Goal: Task Accomplishment & Management: Manage account settings

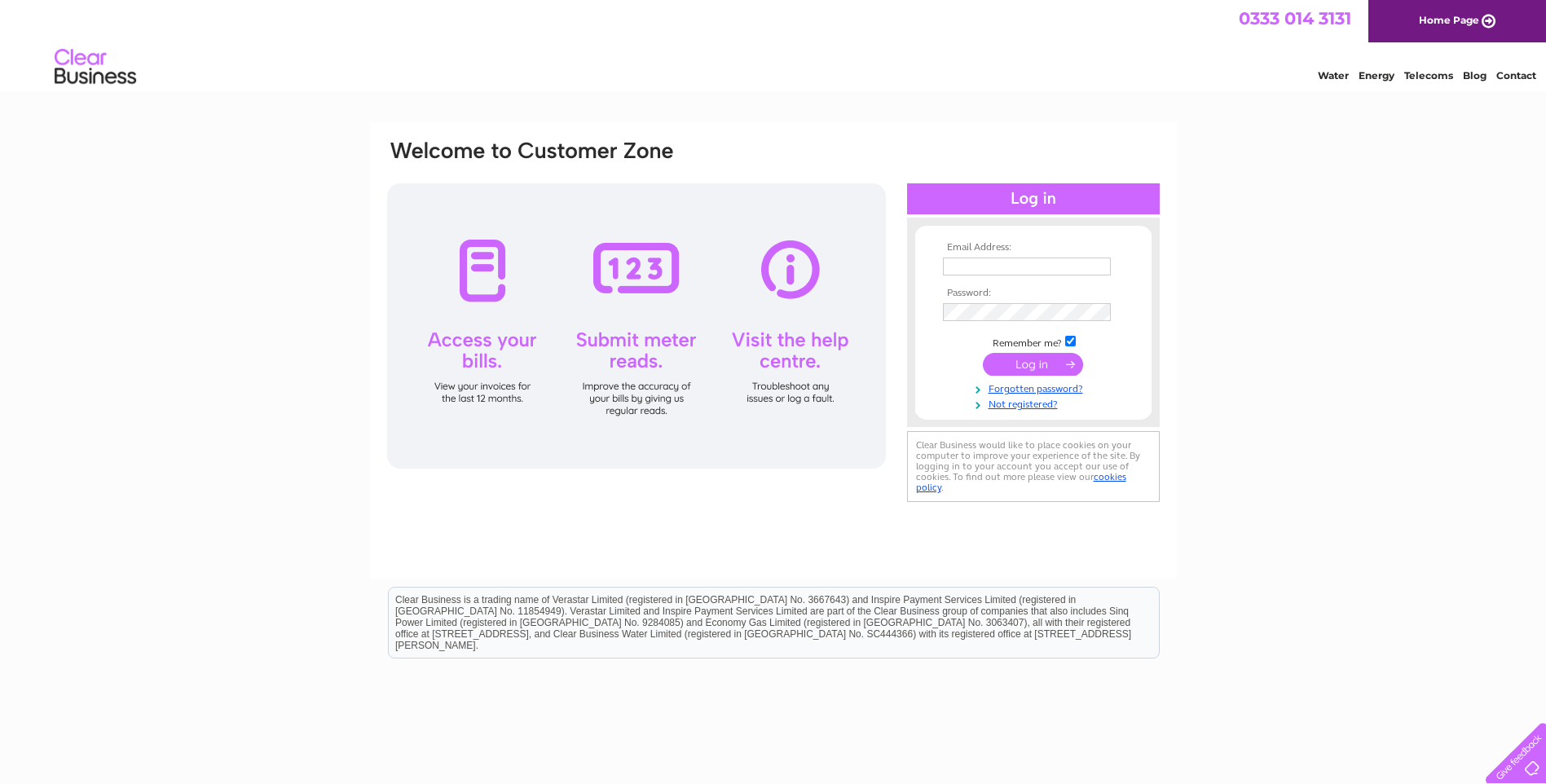
click at [1048, 258] on input "text" at bounding box center [1027, 267] width 168 height 18
click at [1001, 264] on input "text" at bounding box center [1028, 268] width 169 height 20
type input "[PERSON_NAME].[PERSON_NAME]"
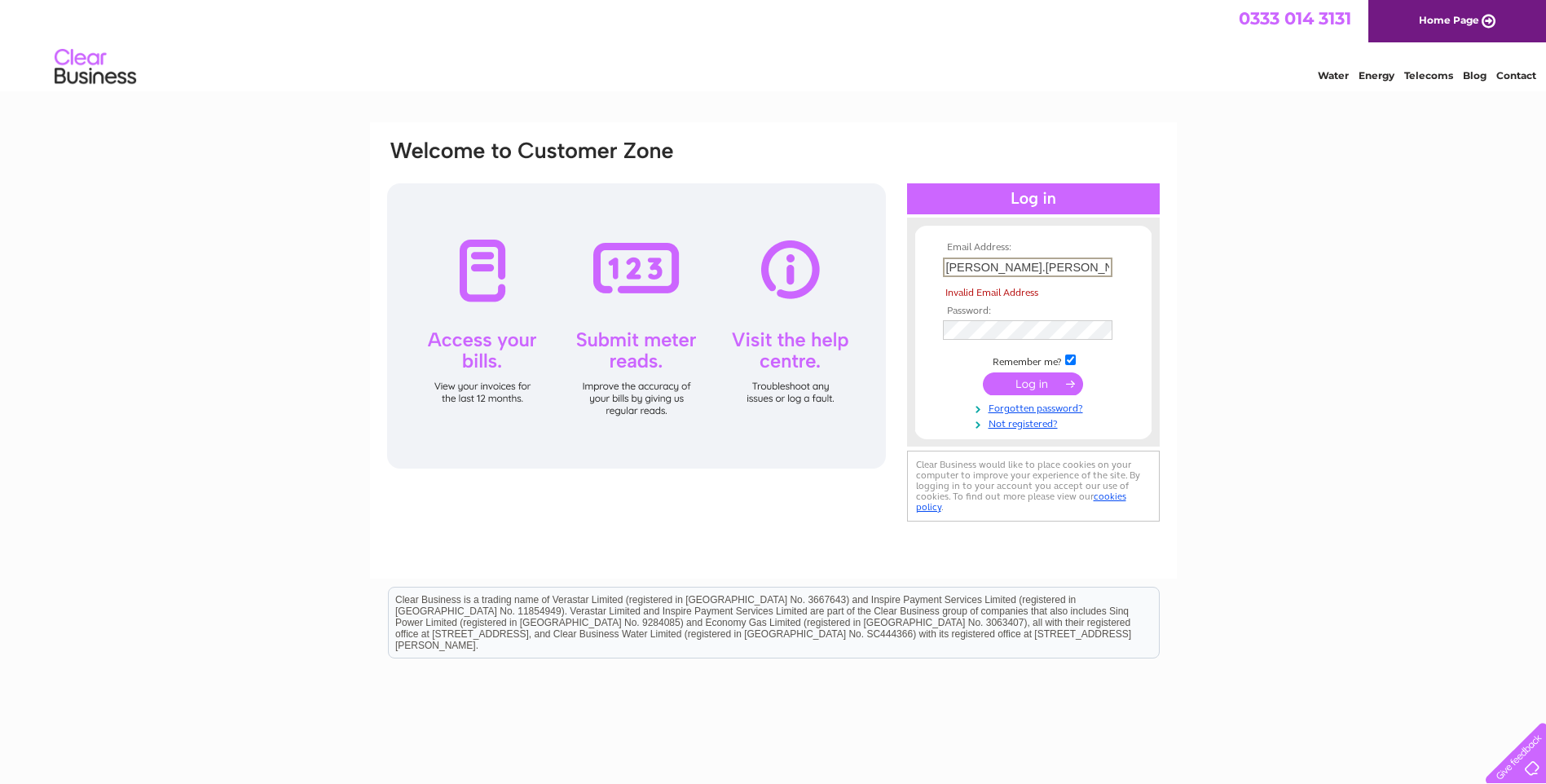
drag, startPoint x: 1036, startPoint y: 267, endPoint x: 683, endPoint y: 281, distance: 353.3
click at [683, 281] on div "Email Address: [PERSON_NAME].[PERSON_NAME] Invalid Email Address Password:" at bounding box center [773, 332] width 776 height 387
click at [1024, 267] on input "[PERSON_NAME].[PERSON_NAME]" at bounding box center [1028, 268] width 169 height 20
drag, startPoint x: 1024, startPoint y: 267, endPoint x: 782, endPoint y: 244, distance: 243.1
click at [782, 244] on div "Email Address: [PERSON_NAME].[PERSON_NAME] Invalid Email Address Password:" at bounding box center [773, 332] width 776 height 386
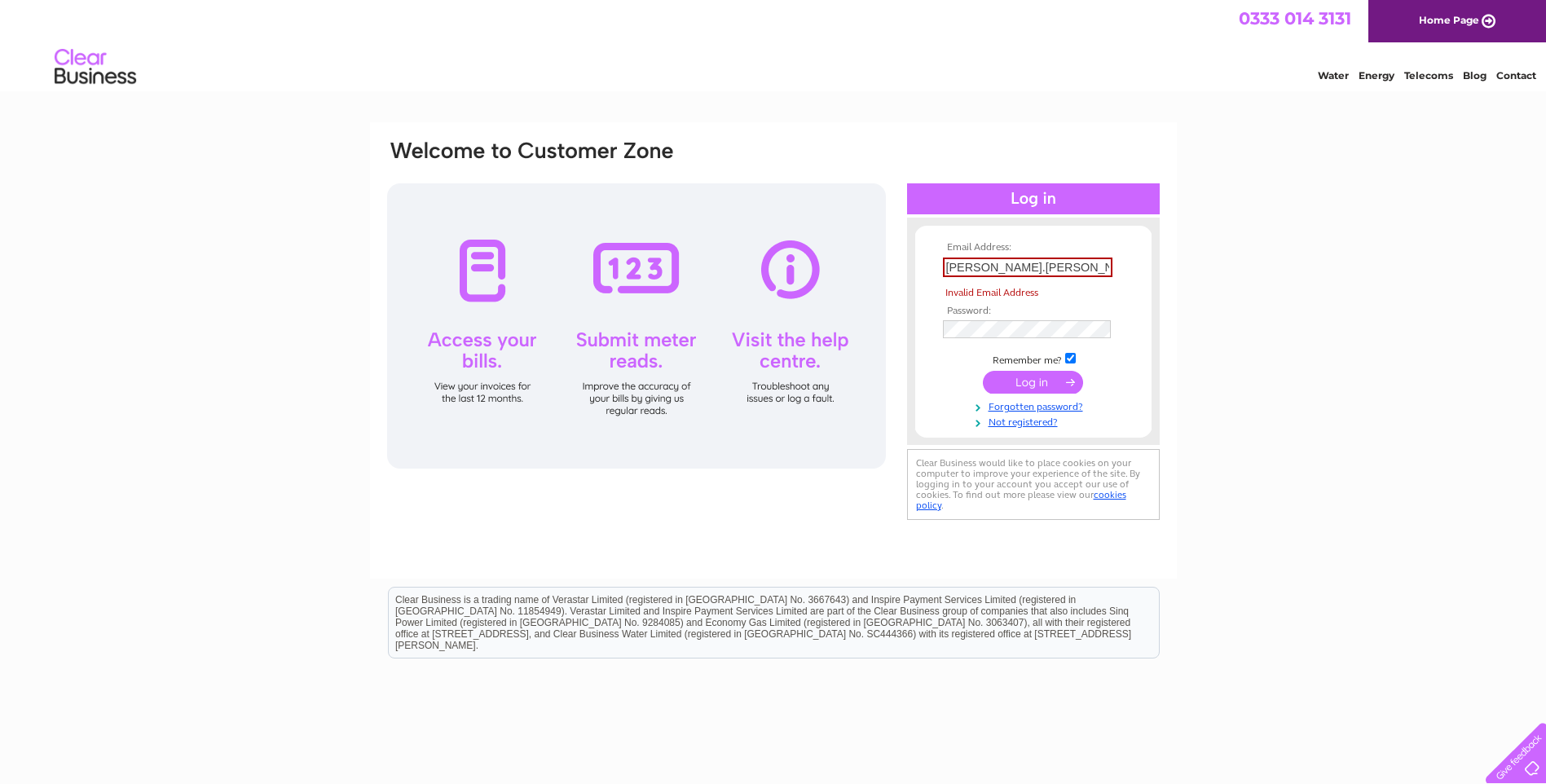
click at [1011, 378] on input "submit" at bounding box center [1032, 381] width 100 height 23
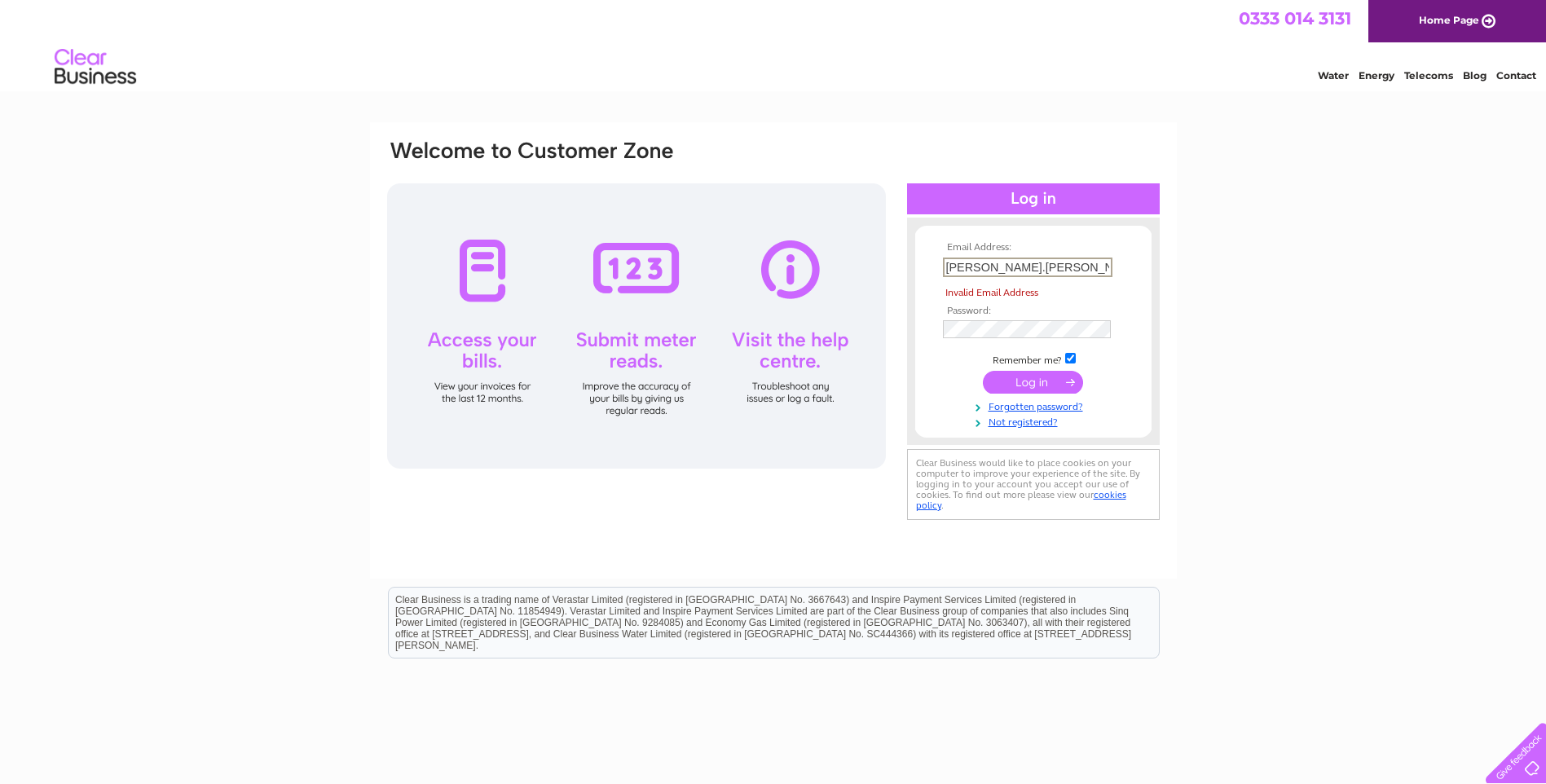
click at [1011, 378] on input "submit" at bounding box center [1032, 381] width 100 height 23
